Goal: Obtain resource: Download file/media

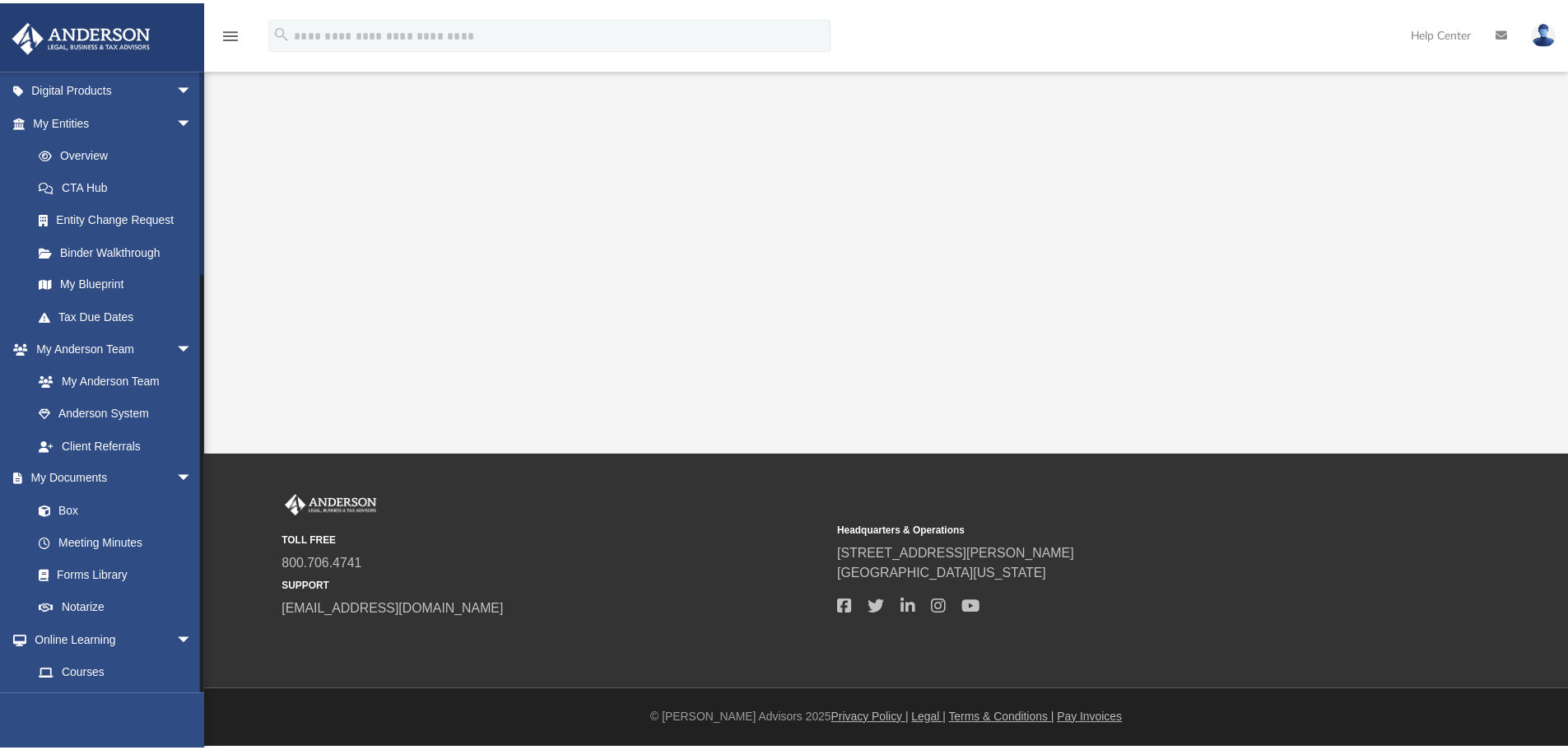
scroll to position [293, 0]
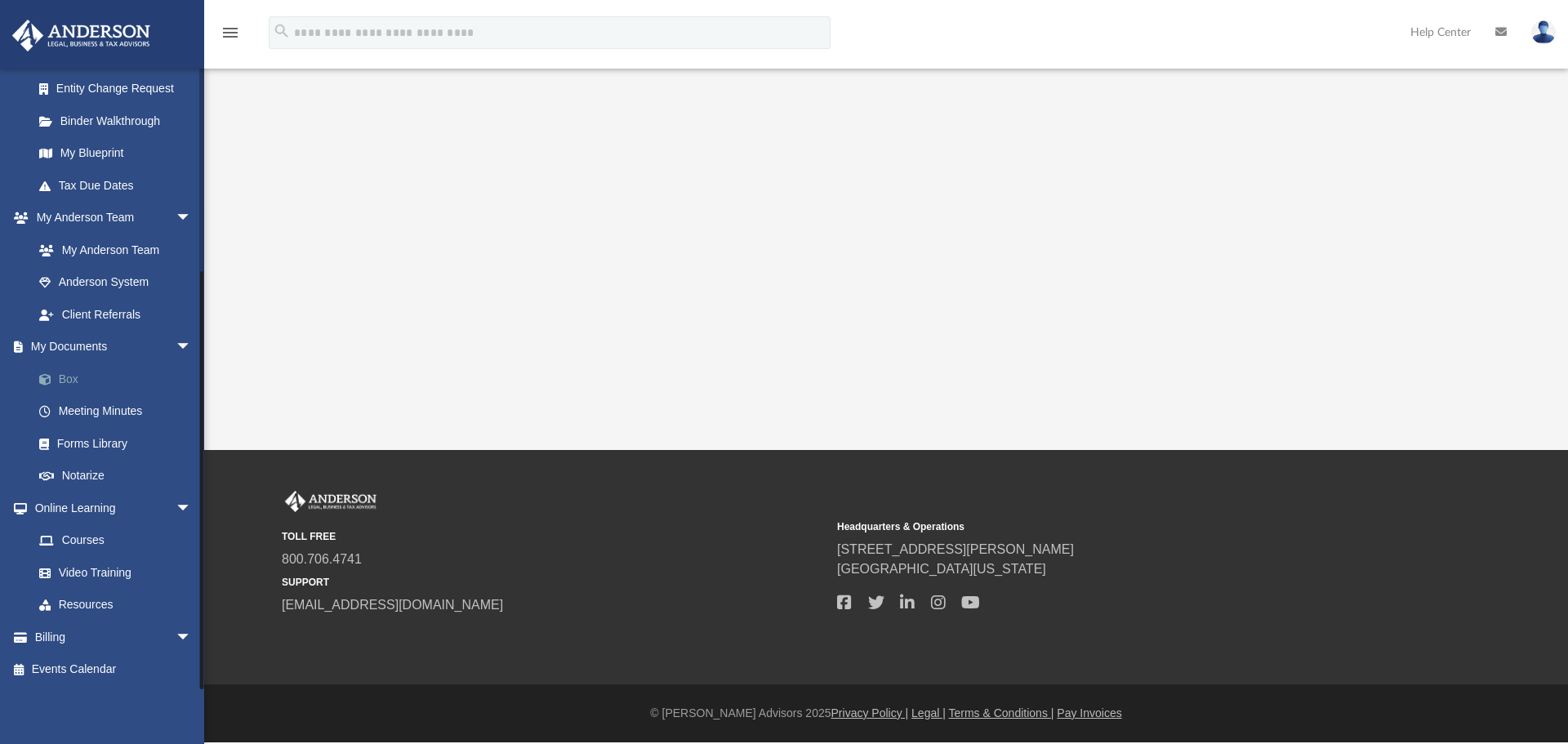
click at [78, 379] on link "Box" at bounding box center [120, 379] width 194 height 33
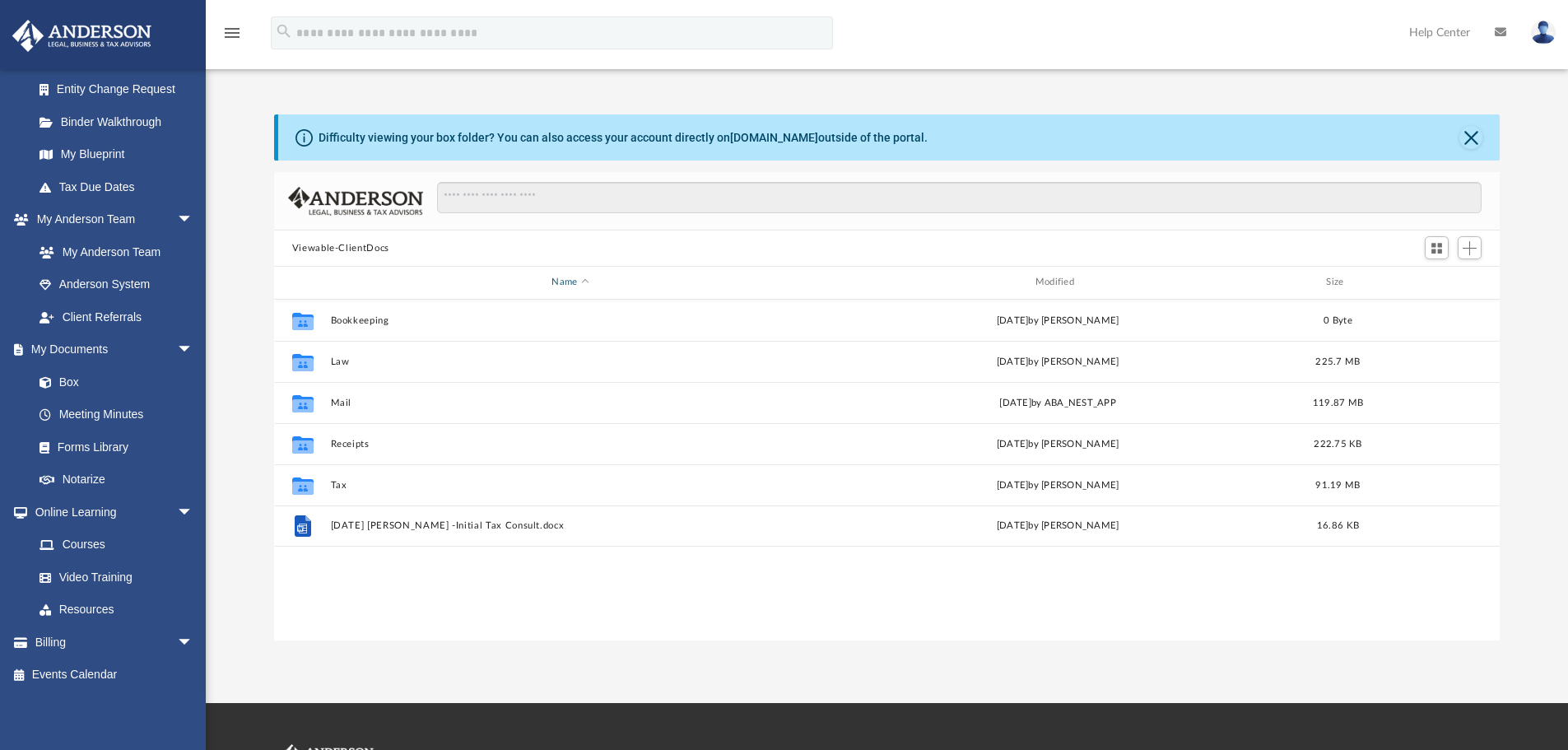
scroll to position [362, 1213]
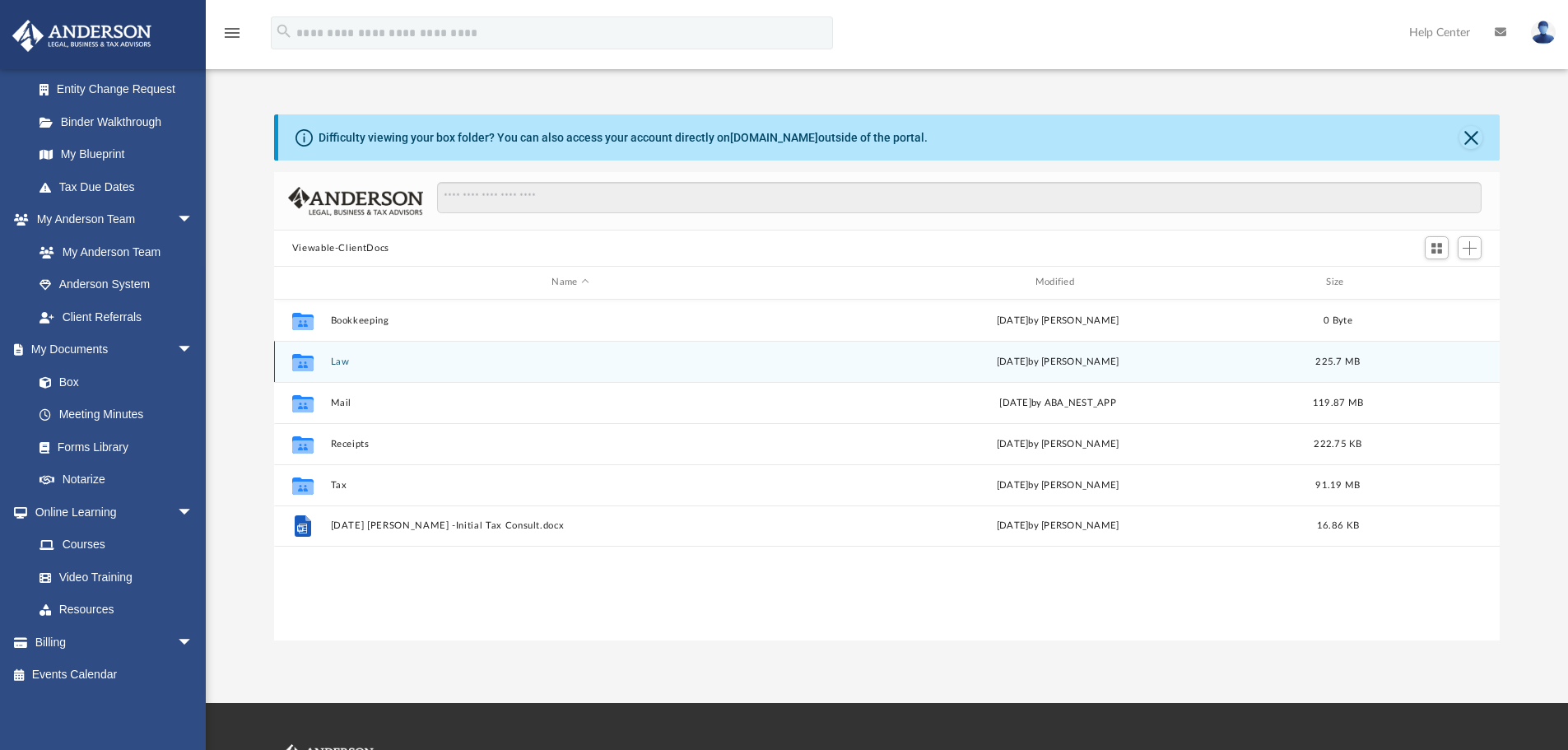
click at [336, 370] on div "Collaborated Folder Law [DATE] by [PERSON_NAME] 225.7 MB" at bounding box center [887, 361] width 1227 height 41
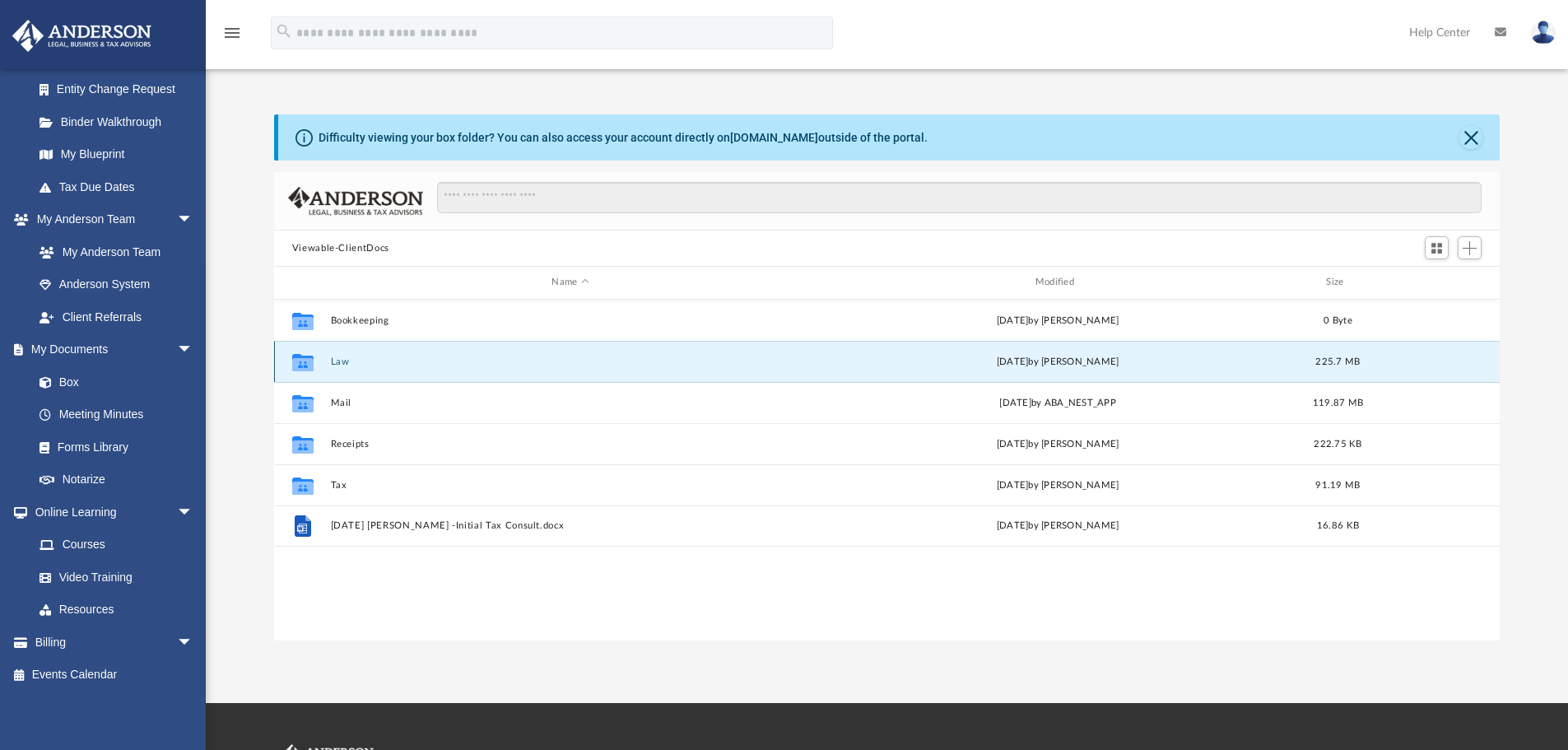
click at [336, 360] on button "Law" at bounding box center [569, 361] width 480 height 11
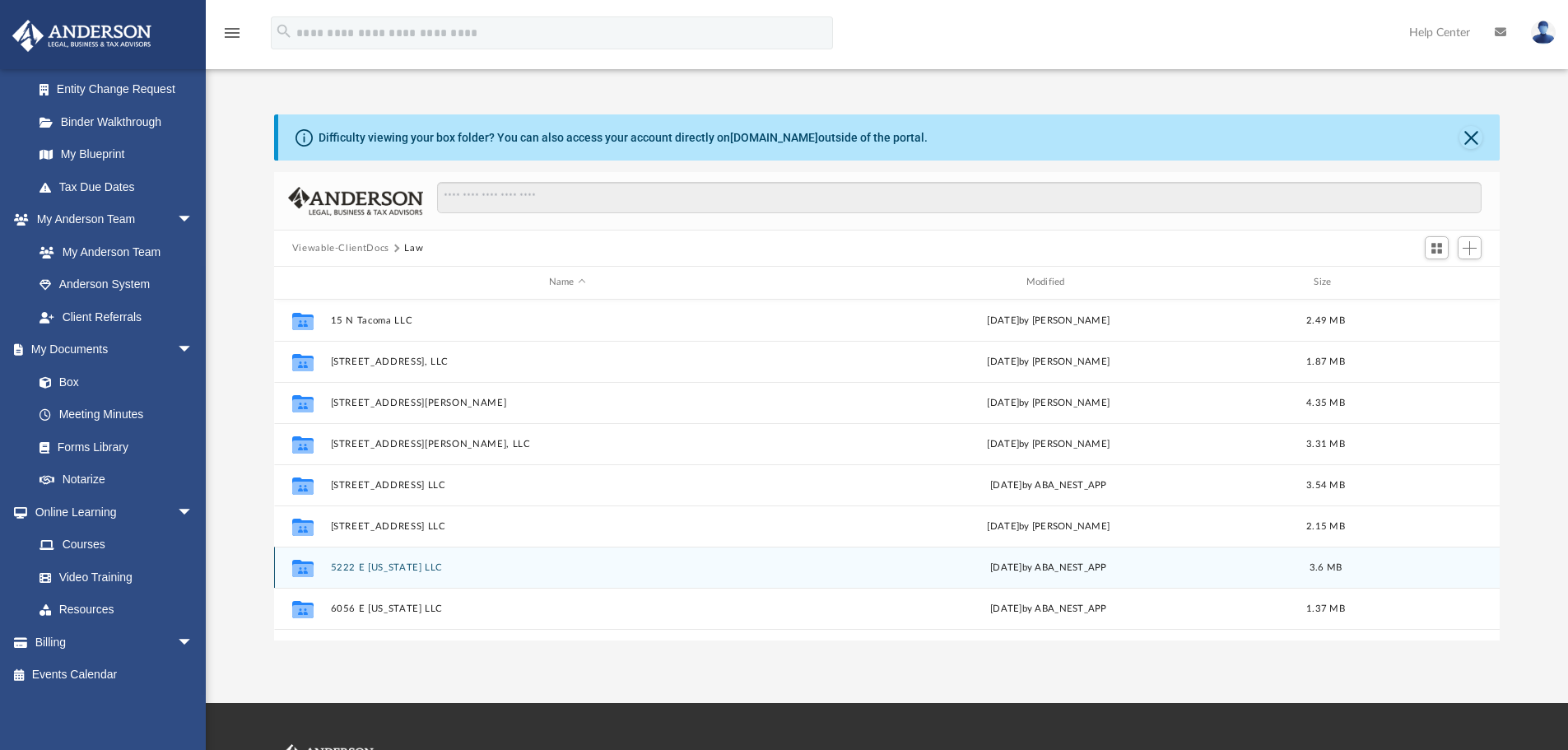
scroll to position [164, 0]
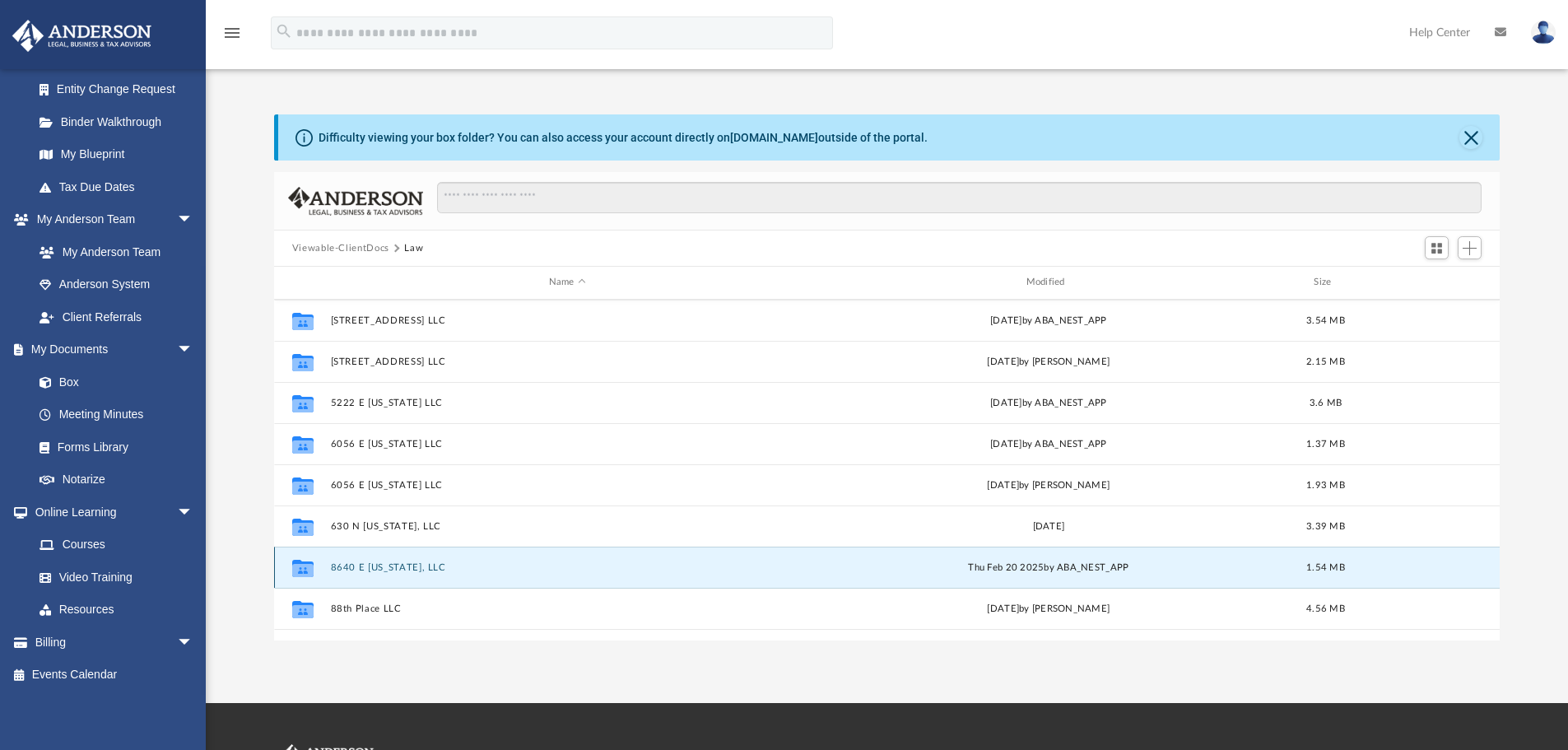
click at [372, 572] on button "8640 E [US_STATE], LLC" at bounding box center [566, 567] width 474 height 11
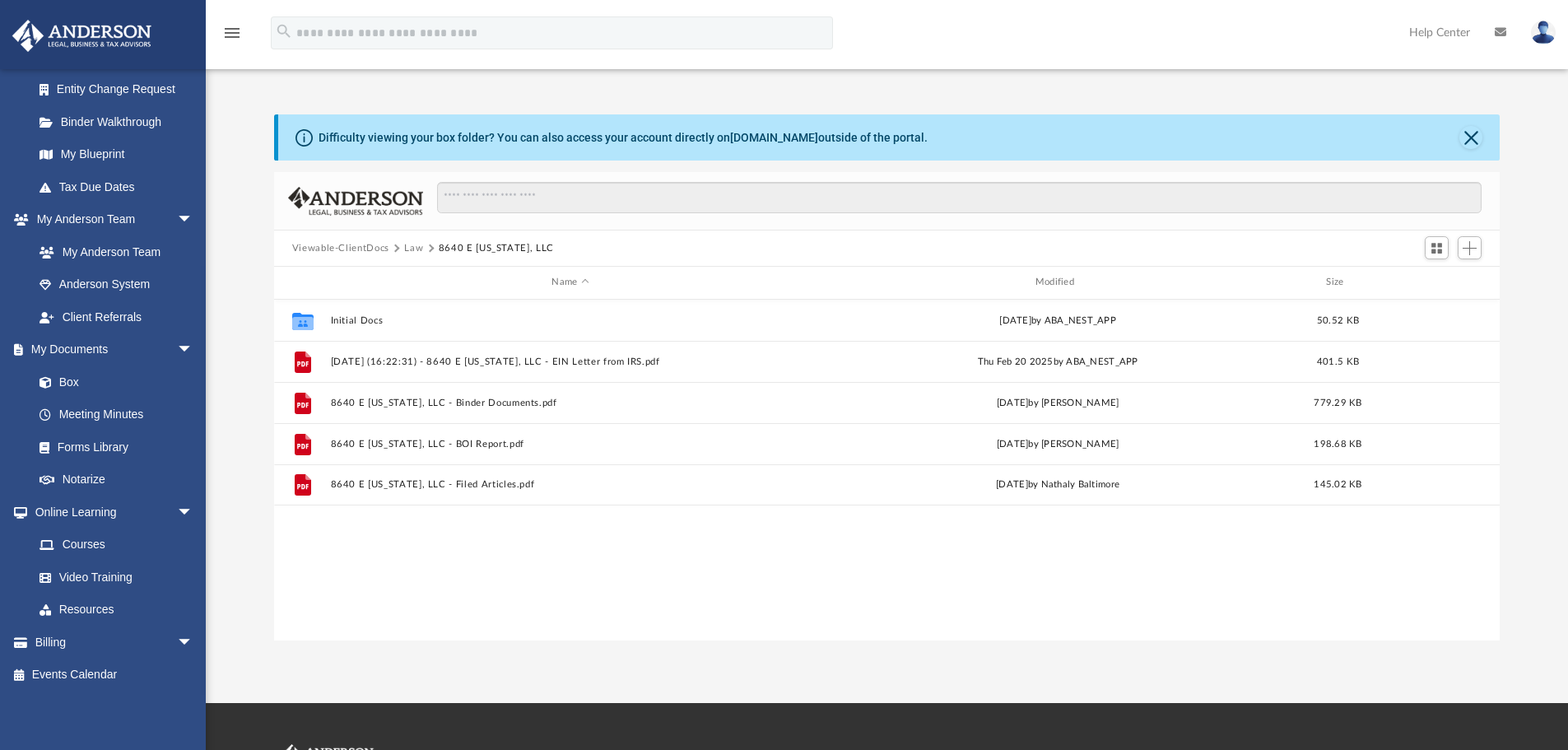
scroll to position [0, 0]
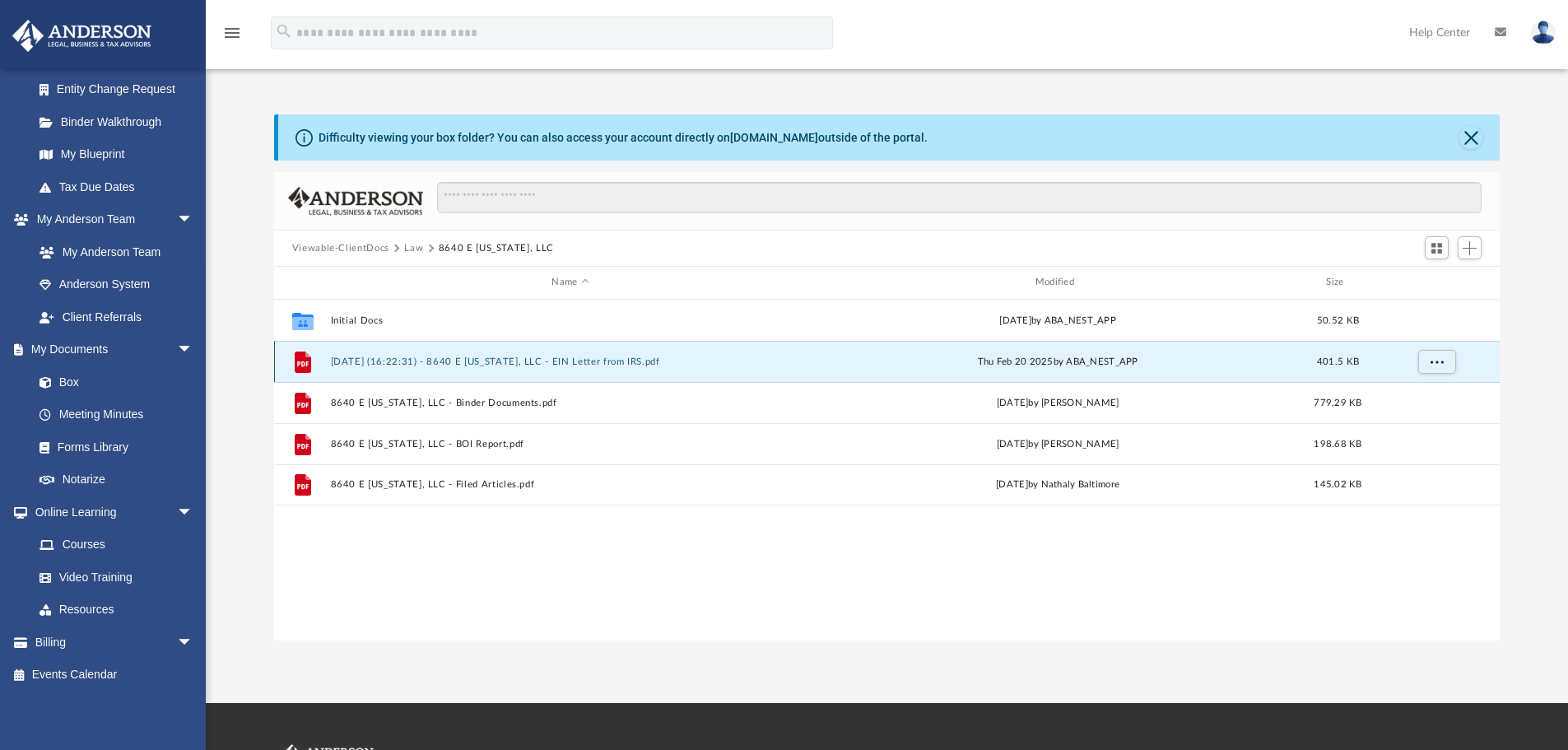
click at [542, 366] on button "[DATE] (16:22:31) - 8640 E [US_STATE], LLC - EIN Letter from IRS.pdf" at bounding box center [569, 361] width 480 height 11
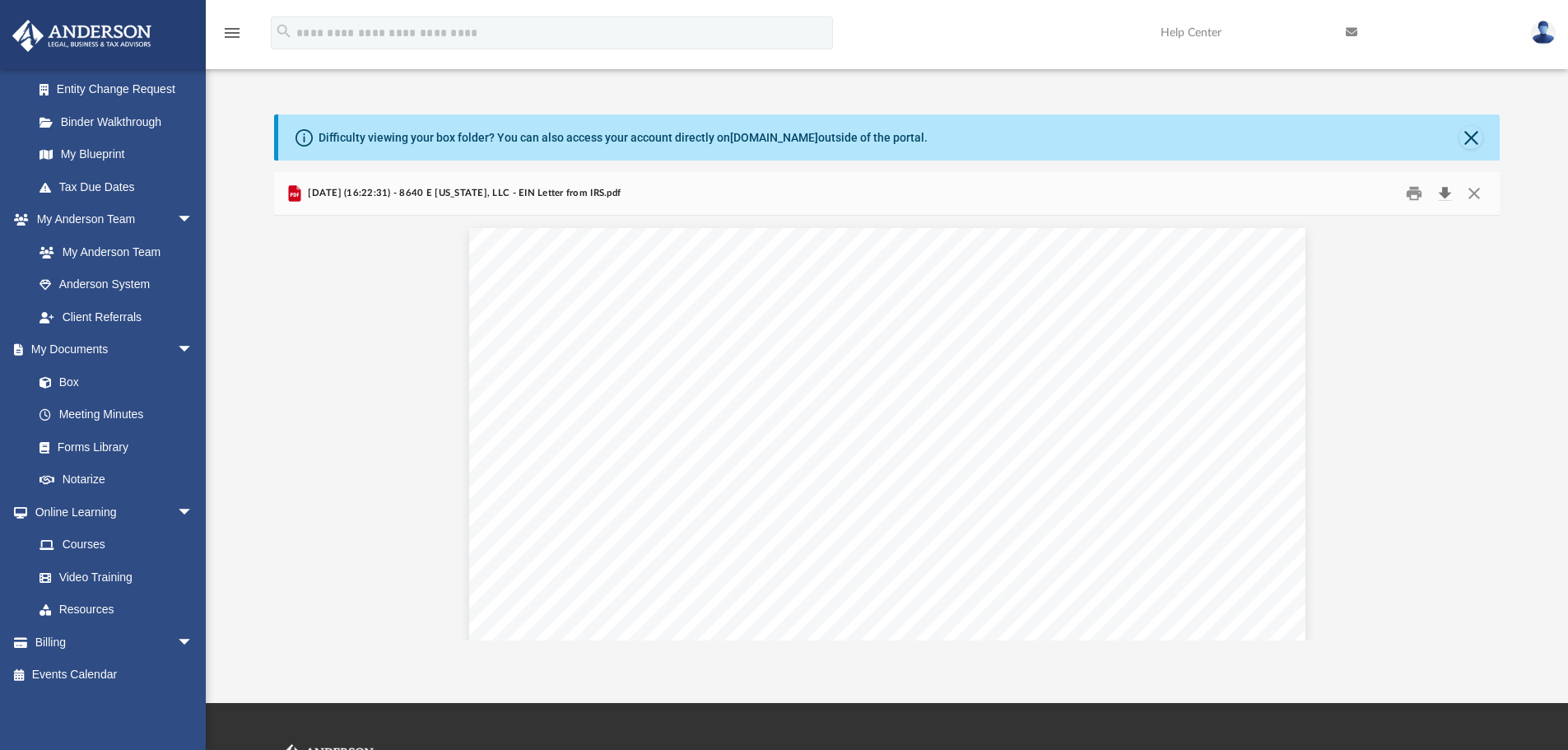
click at [1444, 194] on button "Download" at bounding box center [1444, 194] width 29 height 25
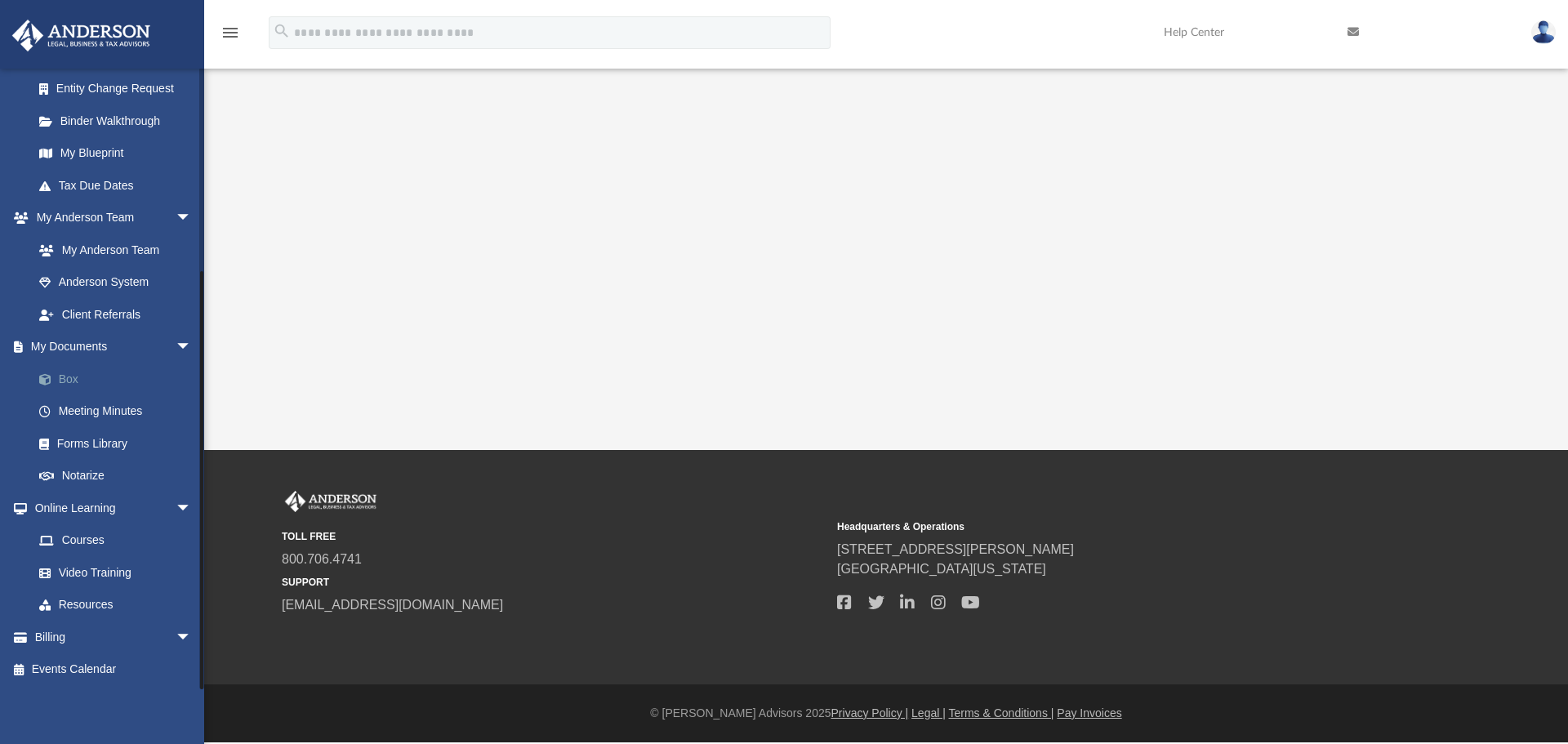
click at [70, 385] on link "Box" at bounding box center [120, 379] width 194 height 33
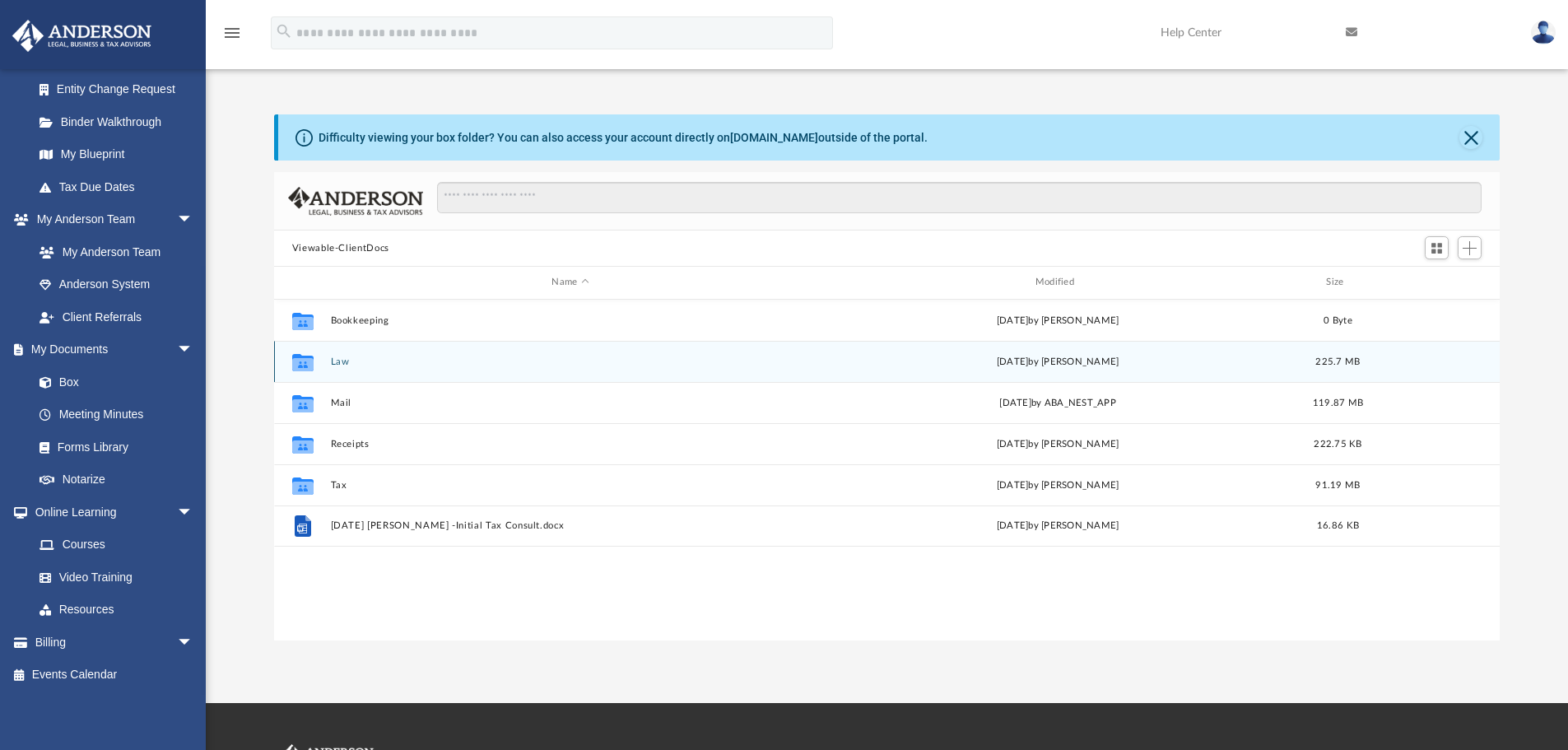
scroll to position [362, 1213]
click at [340, 366] on button "Law" at bounding box center [569, 361] width 480 height 11
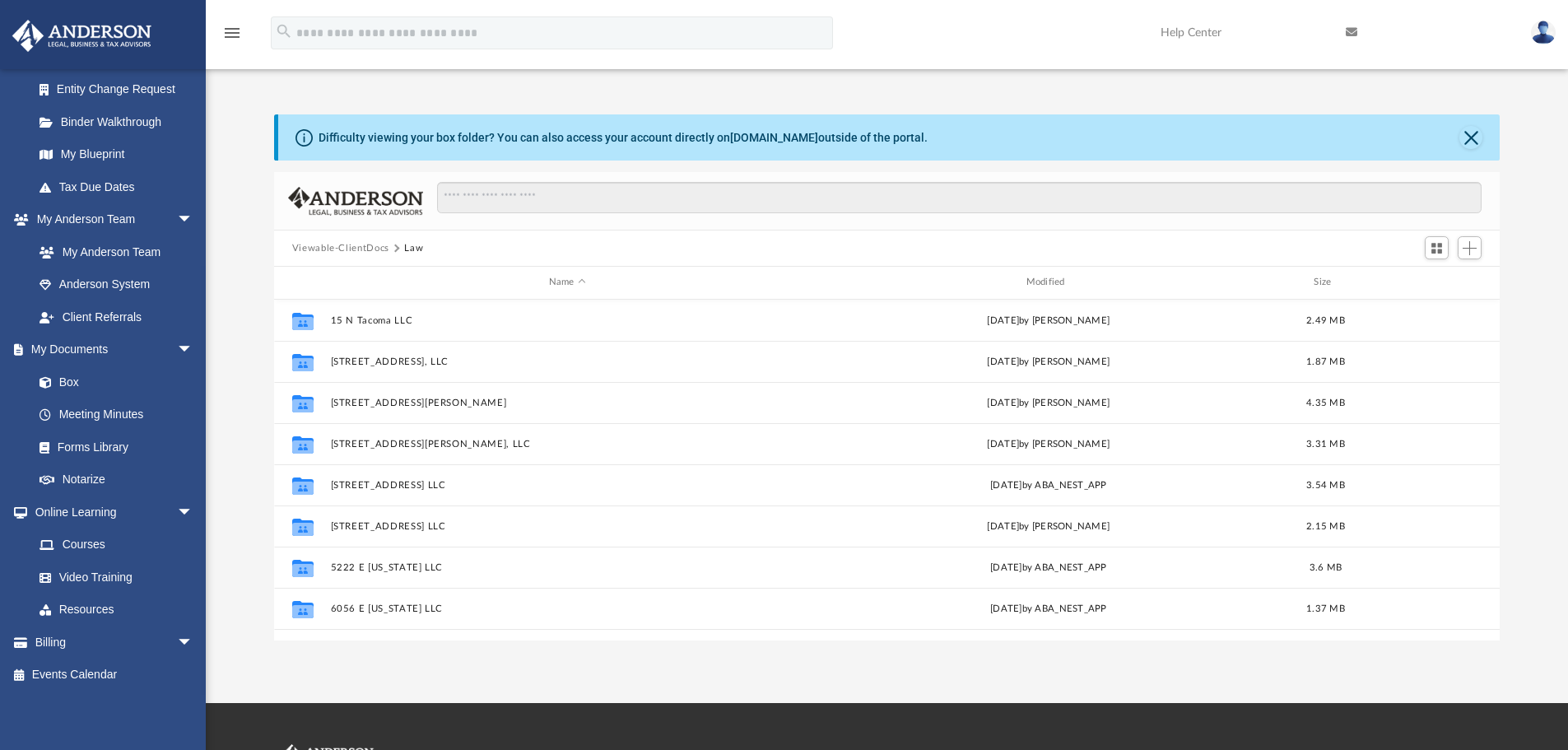
scroll to position [164, 0]
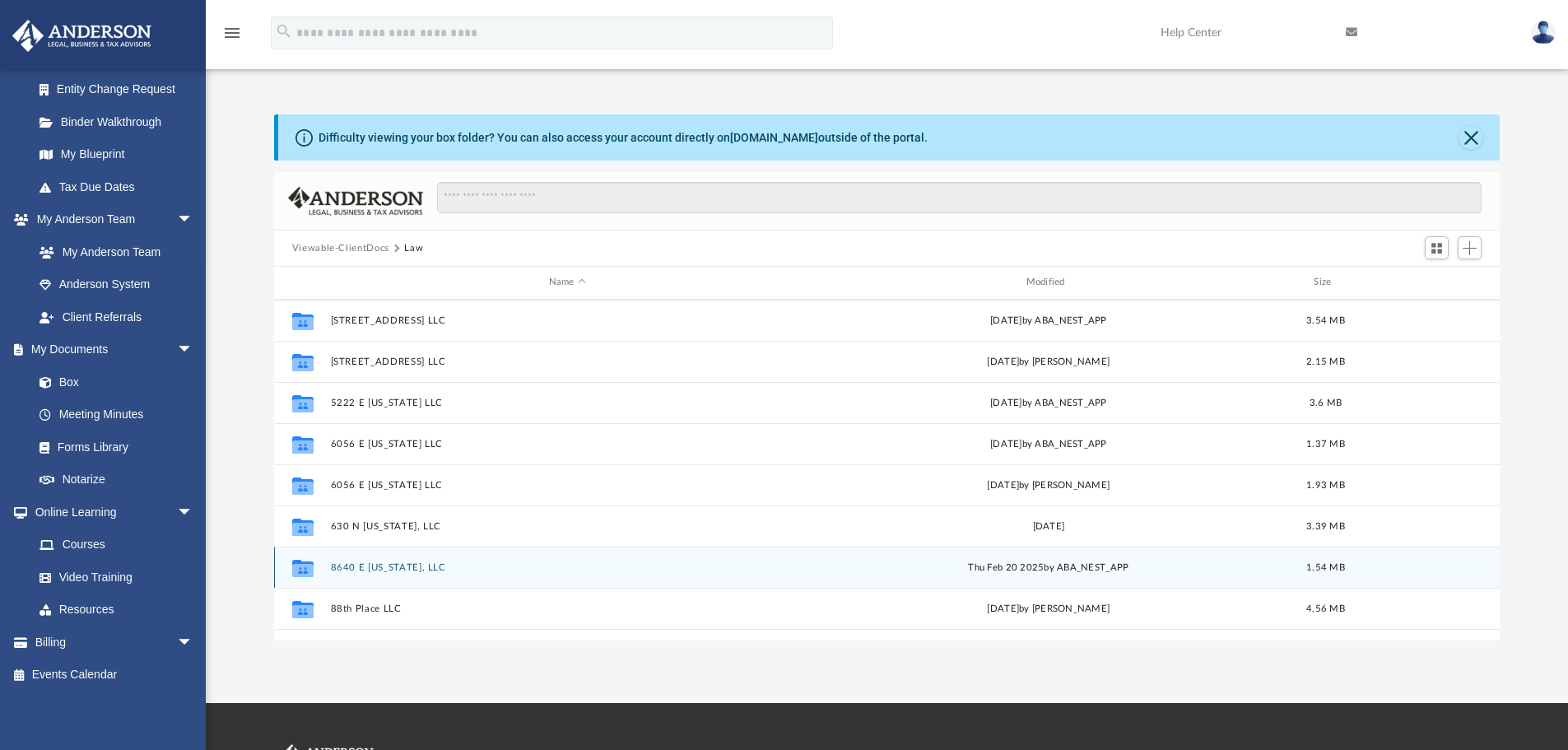
click at [392, 571] on button "8640 E [US_STATE], LLC" at bounding box center [566, 567] width 474 height 11
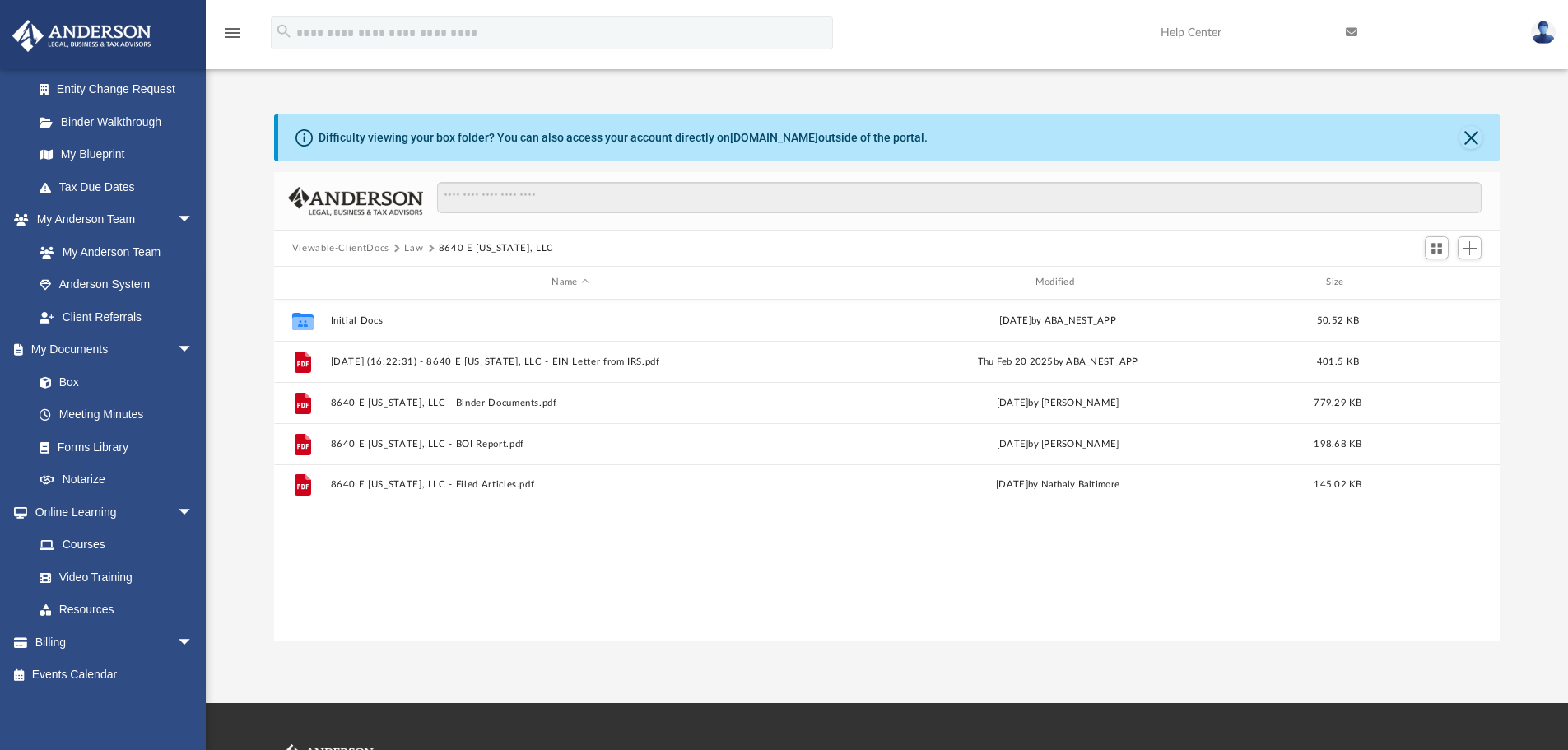
scroll to position [0, 0]
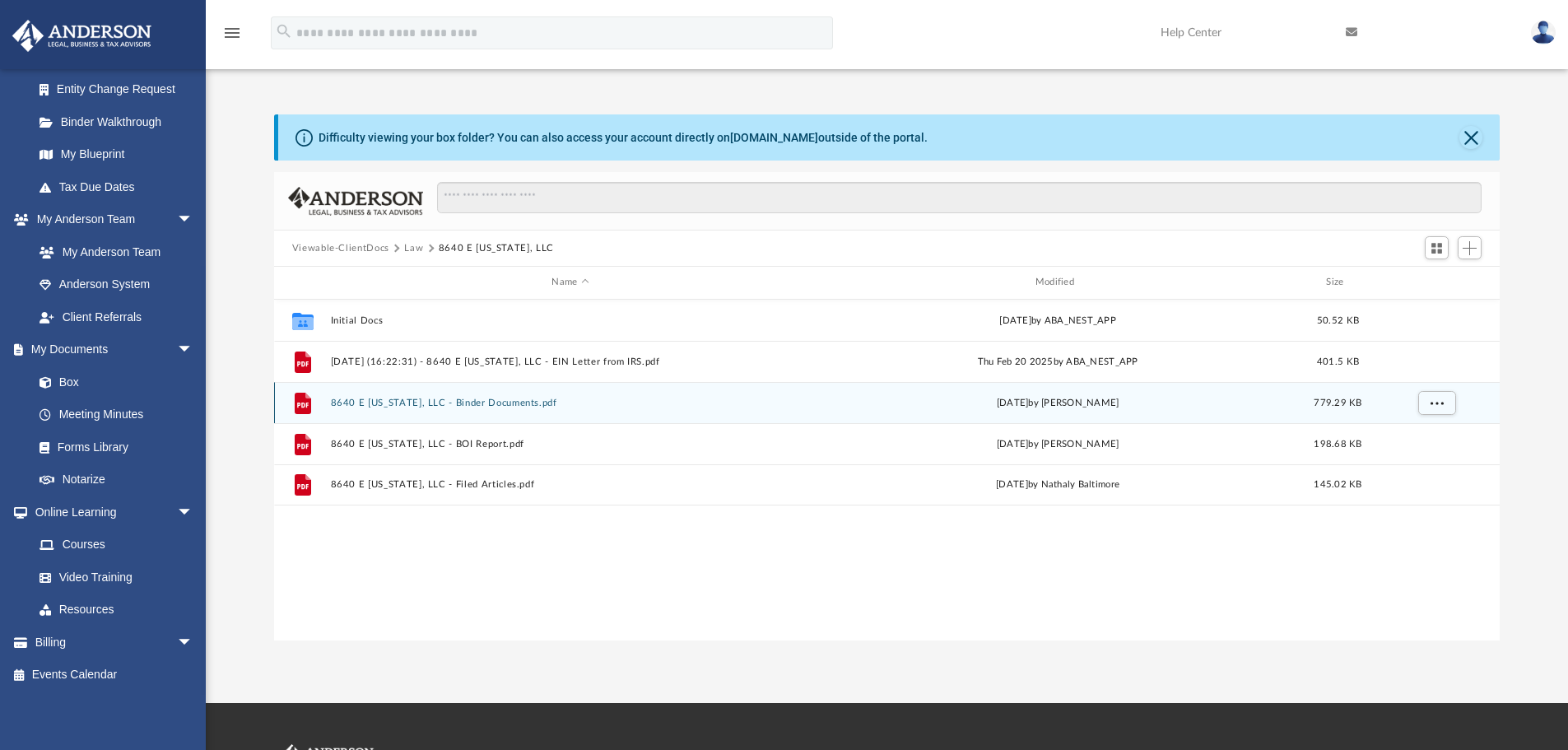
click at [494, 404] on button "8640 E [US_STATE], LLC - Binder Documents.pdf" at bounding box center [569, 403] width 480 height 11
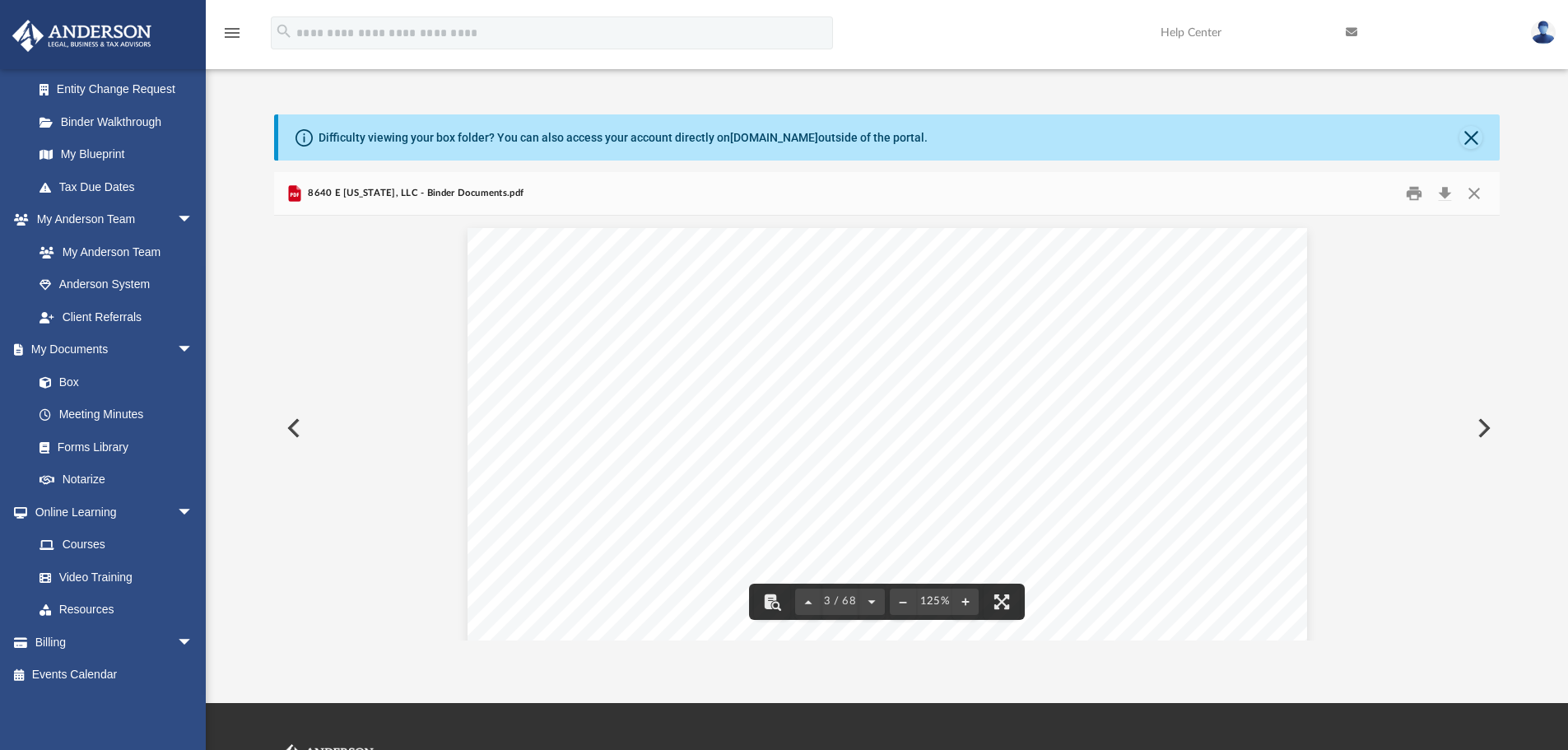
scroll to position [2223, 0]
click at [1475, 138] on button "Close" at bounding box center [1471, 137] width 23 height 23
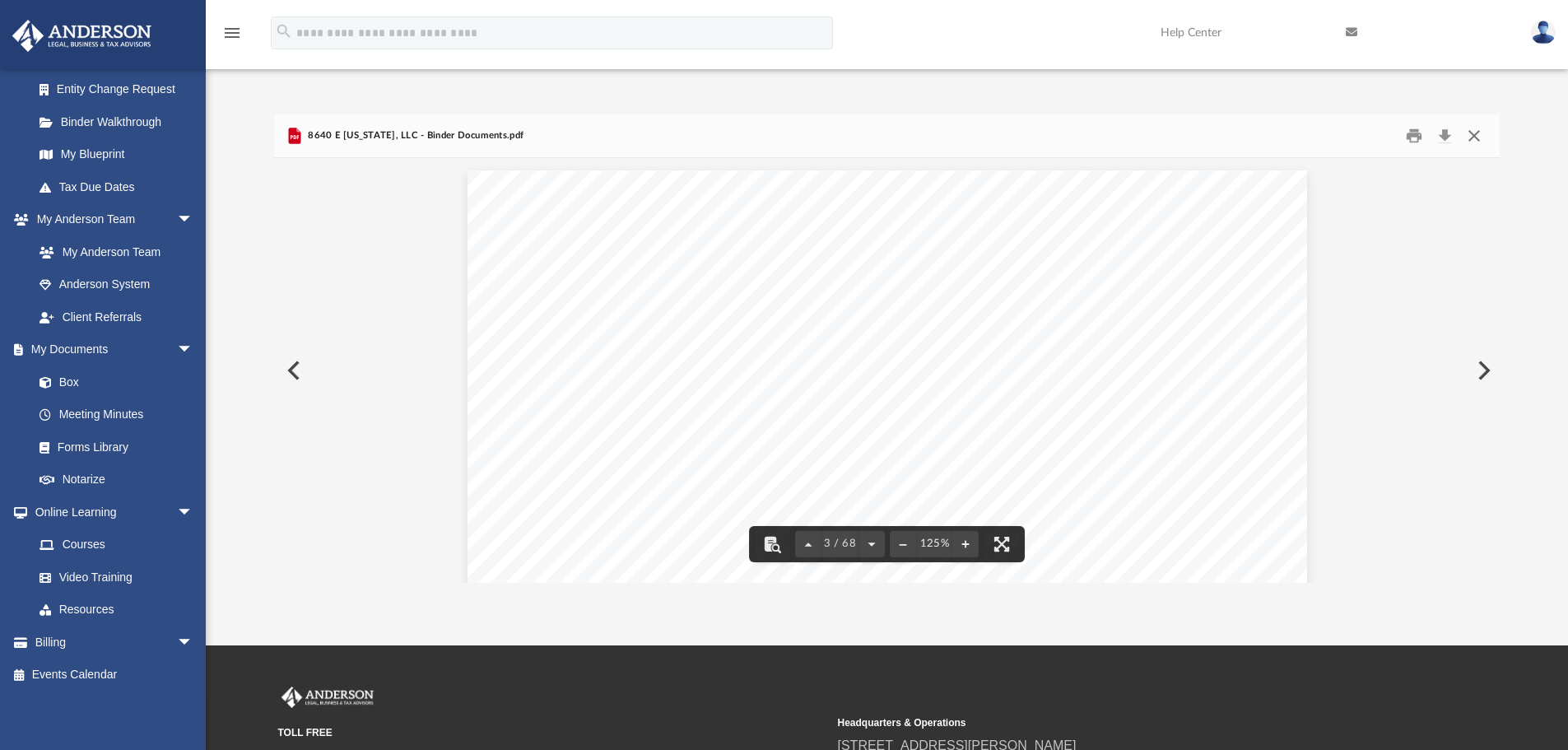
click at [1474, 130] on button "Close" at bounding box center [1474, 136] width 29 height 25
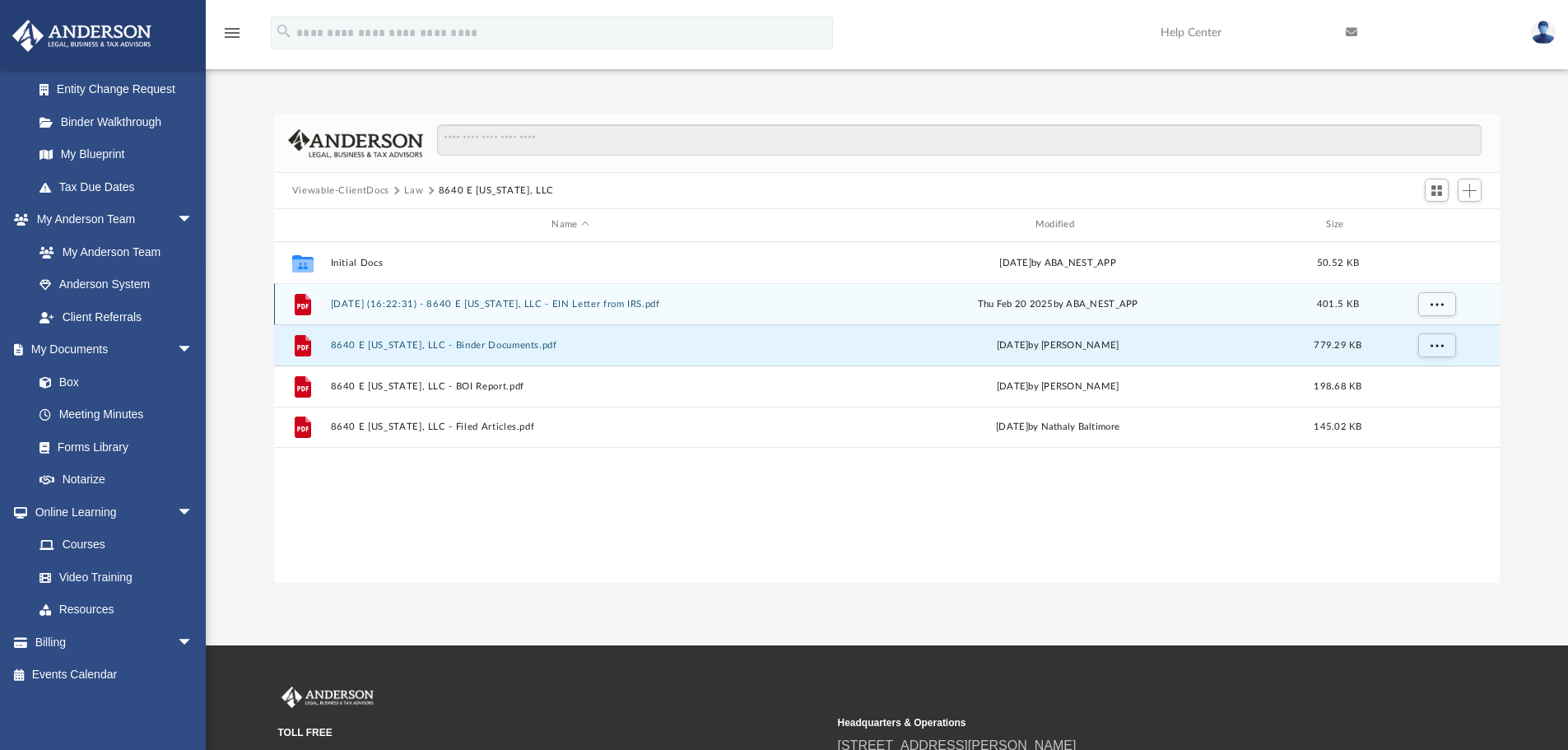
click at [459, 300] on button "[DATE] (16:22:31) - 8640 E [US_STATE], LLC - EIN Letter from IRS.pdf" at bounding box center [569, 304] width 480 height 11
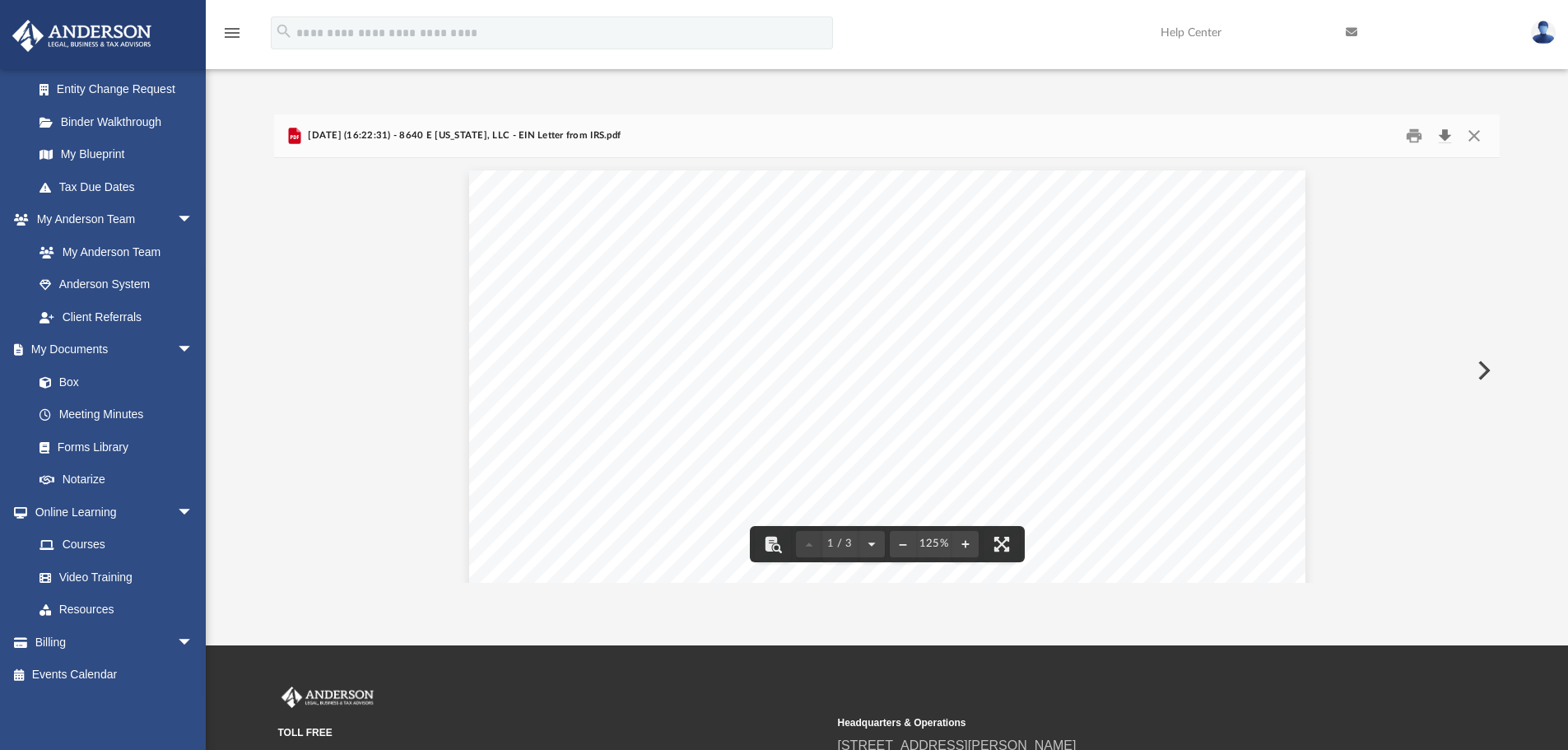
click at [1449, 136] on button "Download" at bounding box center [1444, 136] width 29 height 25
